Goal: Communication & Community: Answer question/provide support

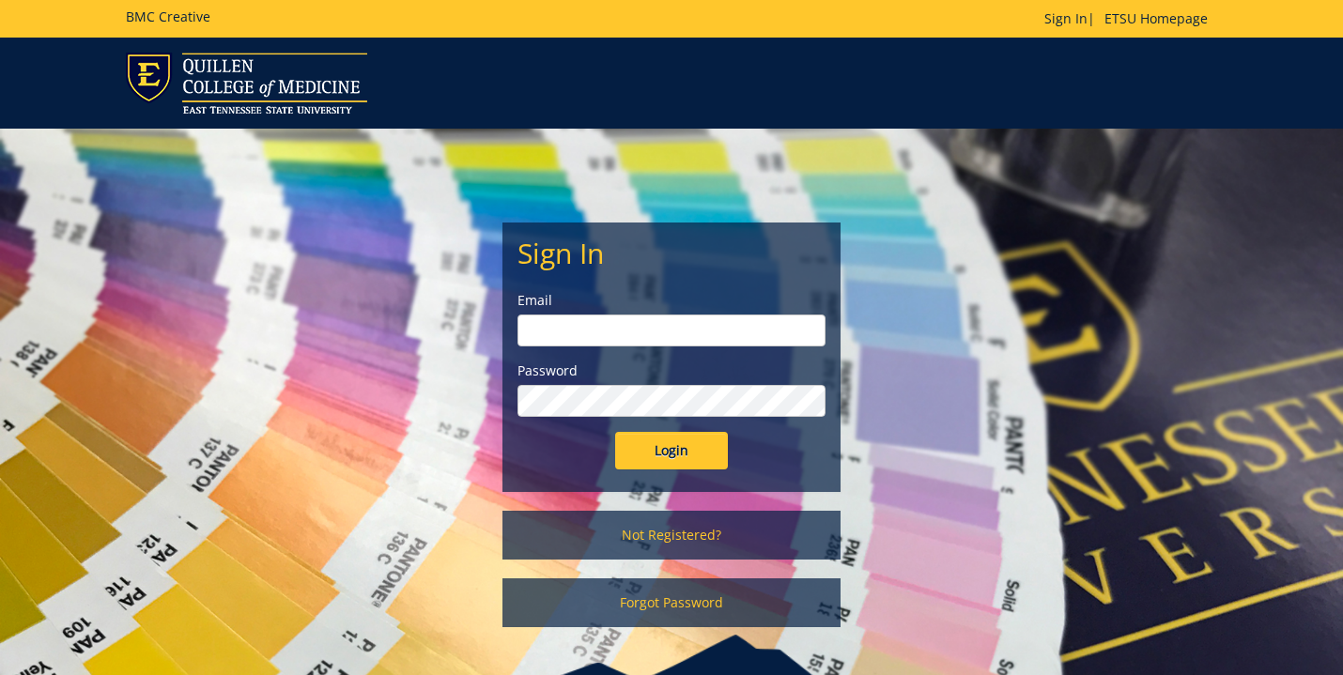
type input "[EMAIL_ADDRESS][DOMAIN_NAME]"
click at [672, 451] on input "Login" at bounding box center [671, 451] width 113 height 38
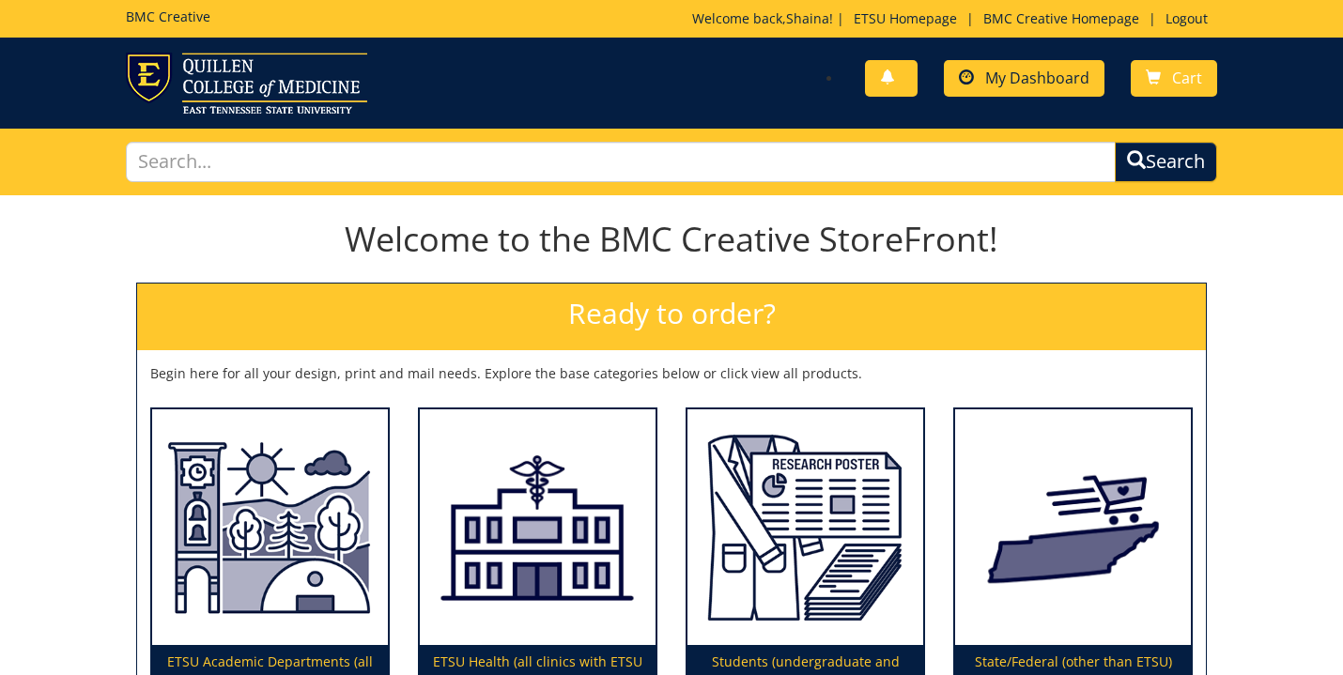
click at [1011, 87] on span "My Dashboard" at bounding box center [1037, 78] width 104 height 21
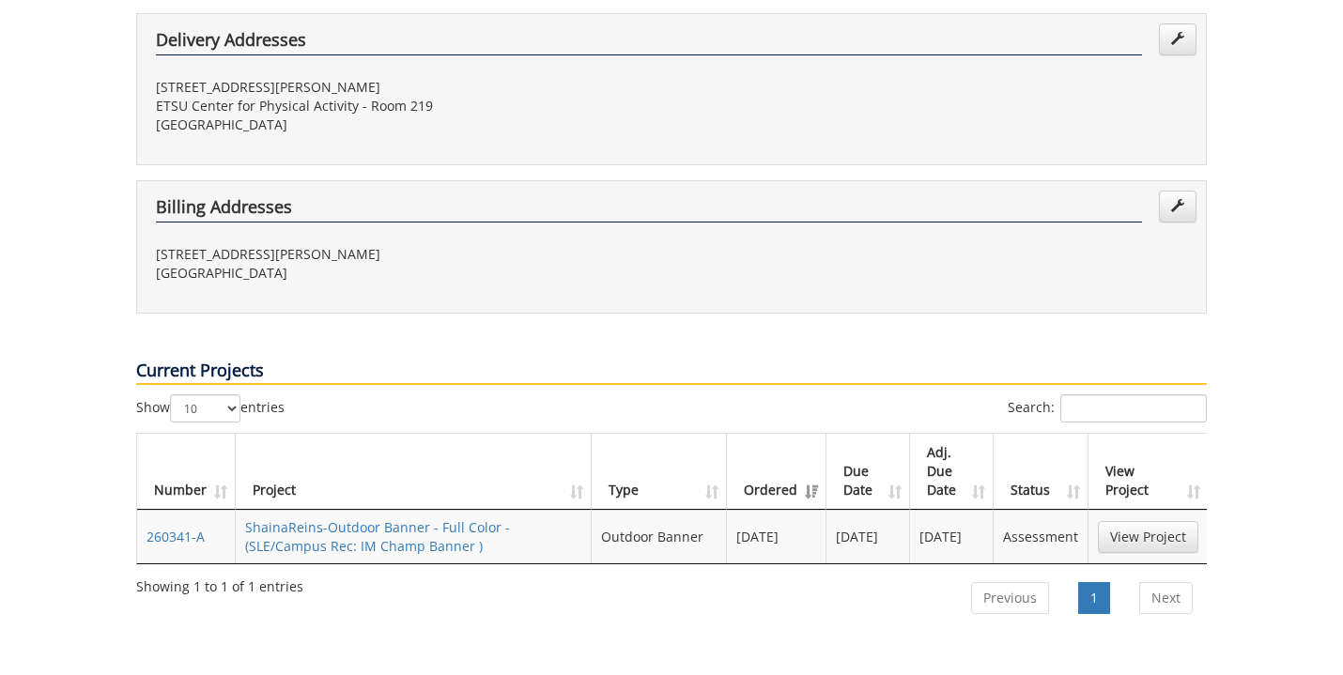
scroll to position [507, 0]
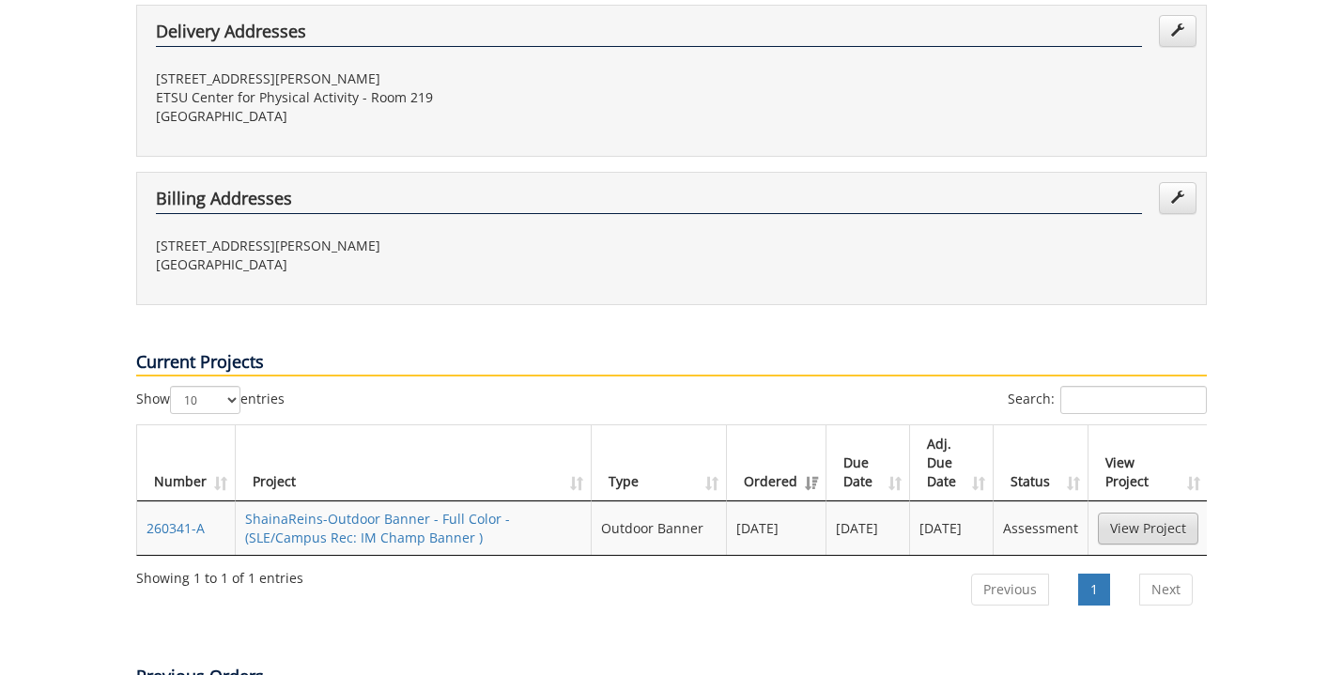
click at [1121, 513] on link "View Project" at bounding box center [1148, 529] width 101 height 32
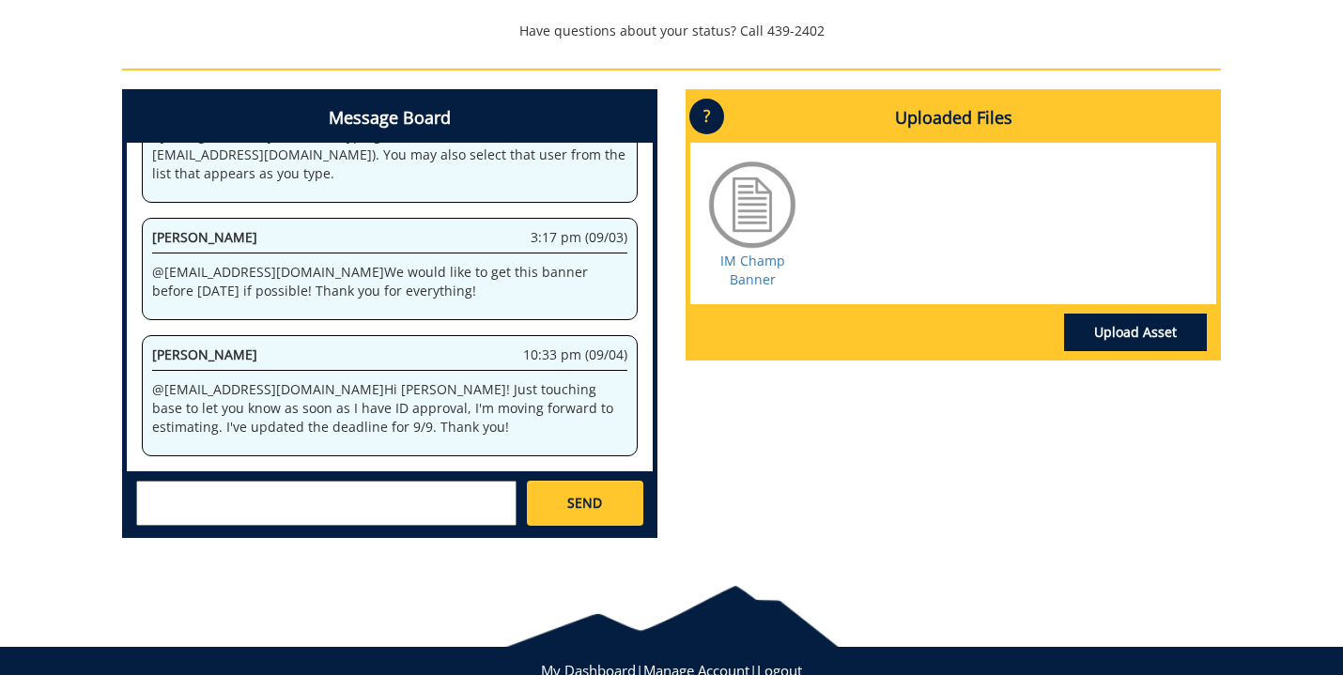
scroll to position [693, 0]
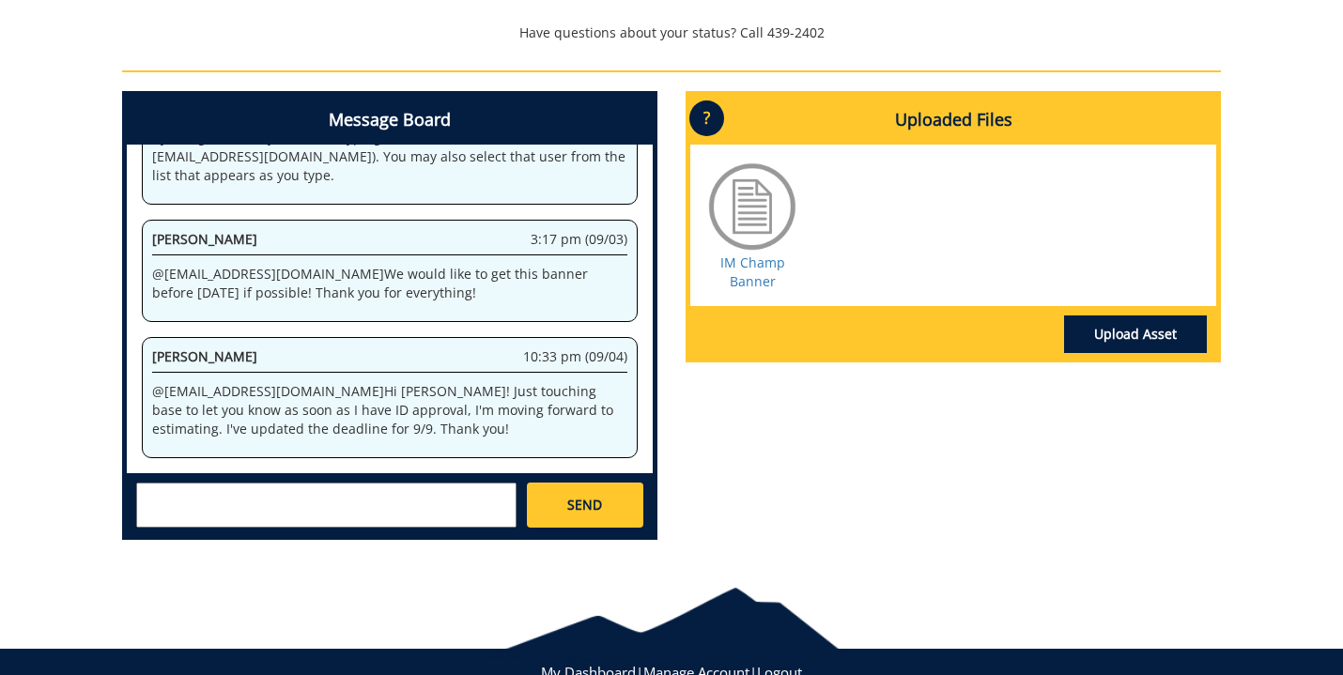
click at [395, 483] on textarea at bounding box center [326, 505] width 380 height 45
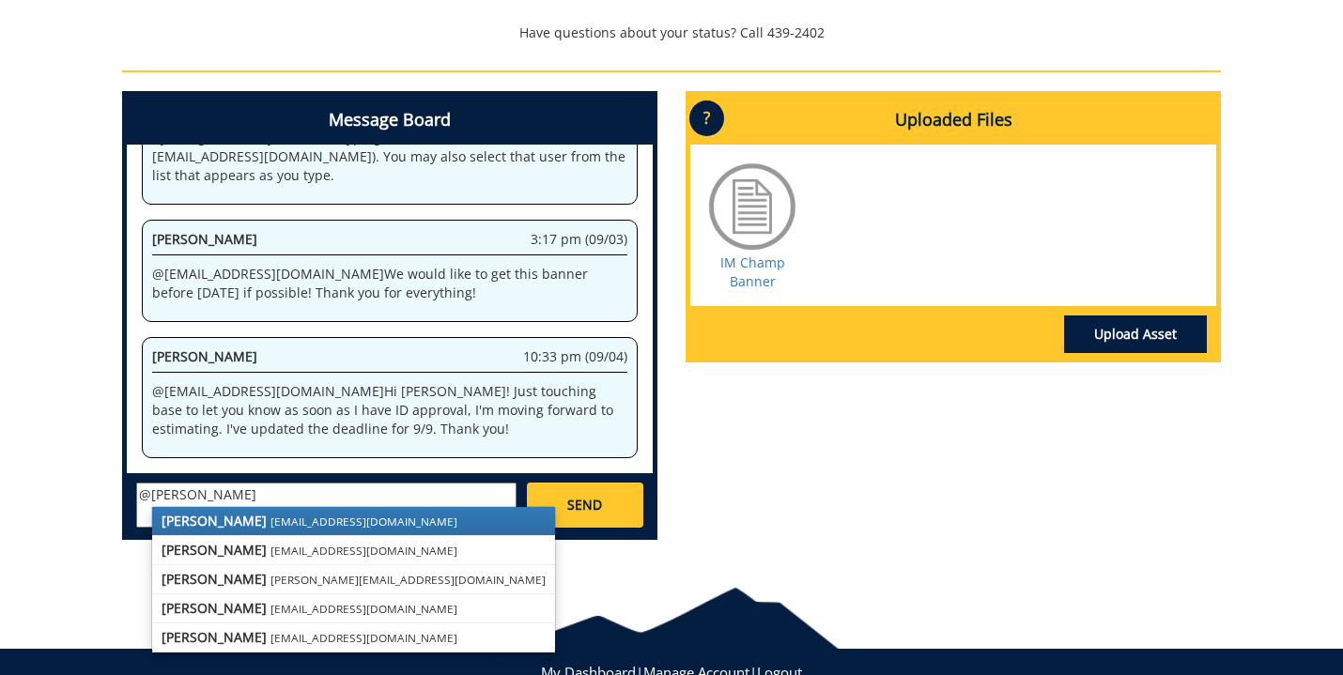
drag, startPoint x: 395, startPoint y: 483, endPoint x: 322, endPoint y: 530, distance: 87.0
click at [322, 530] on link "[PERSON_NAME] [EMAIL_ADDRESS][DOMAIN_NAME]" at bounding box center [353, 521] width 403 height 28
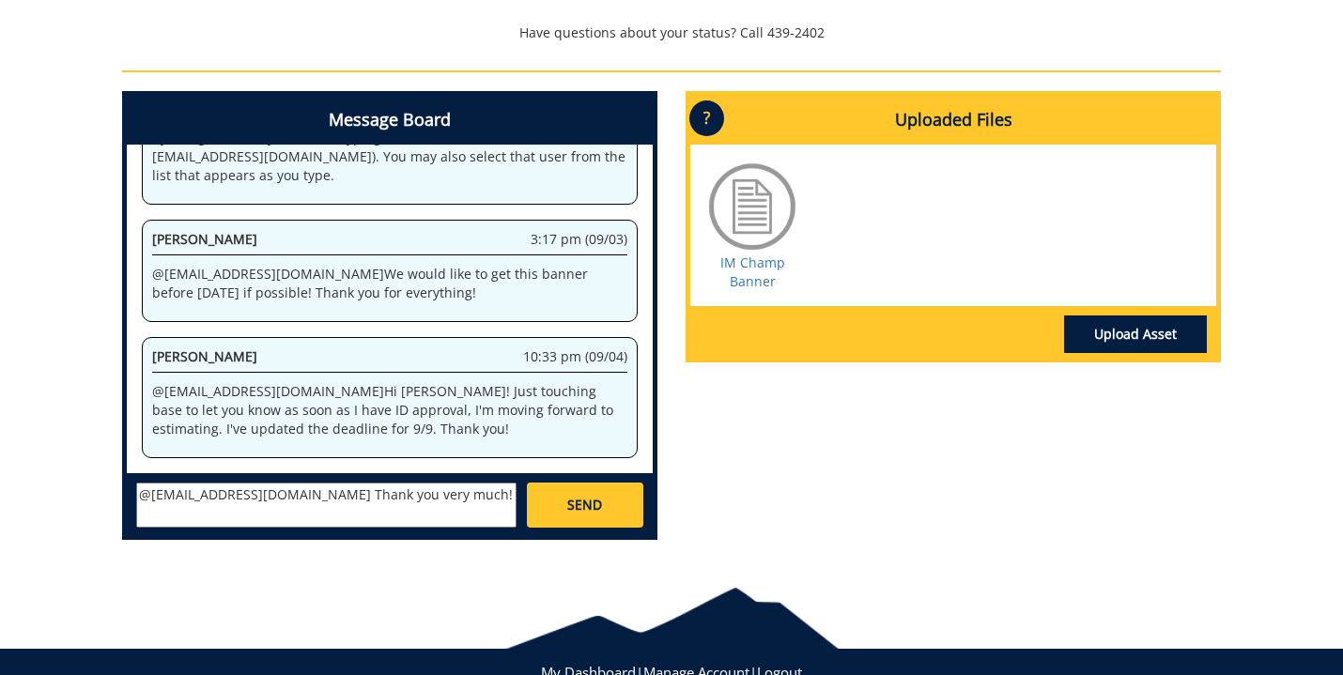
type textarea "@[EMAIL_ADDRESS][DOMAIN_NAME] Thank you very much!"
click at [562, 496] on link "SEND" at bounding box center [585, 505] width 116 height 45
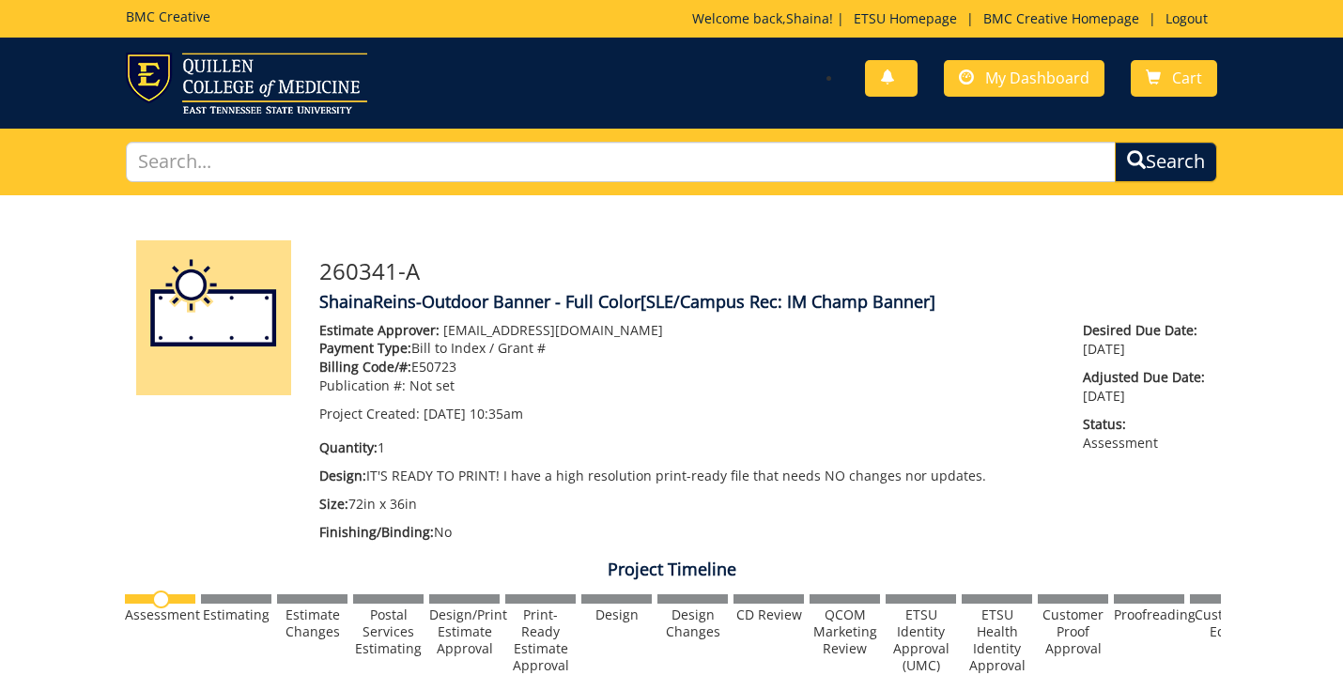
scroll to position [0, 0]
